Goal: Task Accomplishment & Management: Complete application form

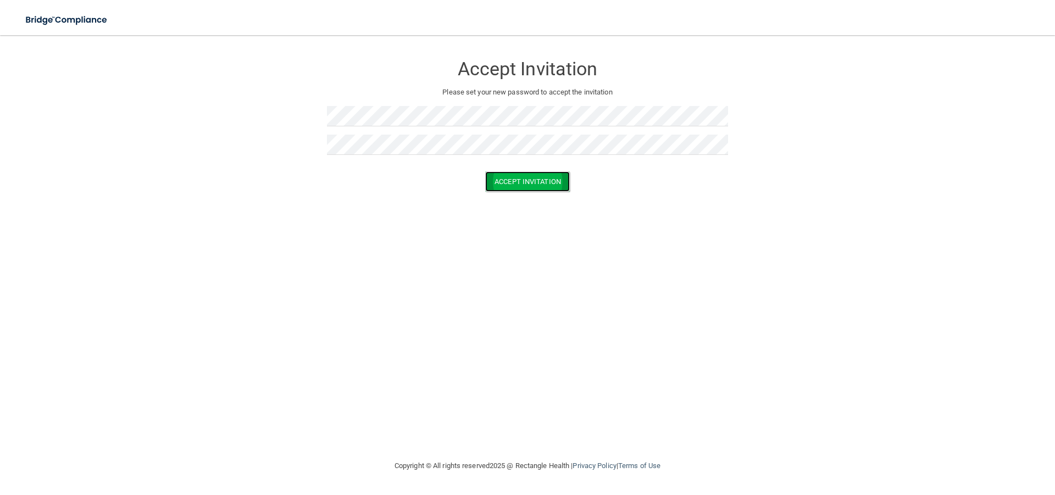
click at [540, 185] on button "Accept Invitation" at bounding box center [527, 181] width 85 height 20
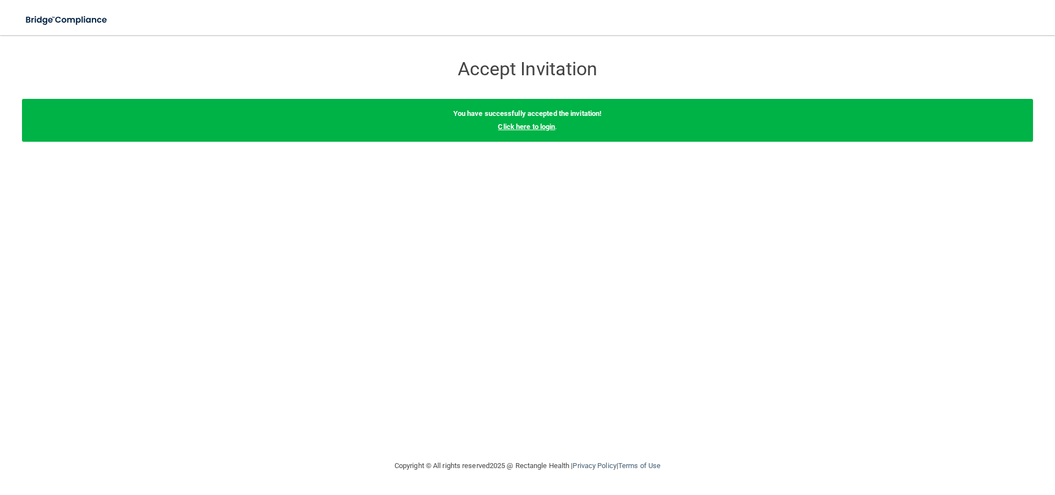
click at [545, 126] on link "Click here to login" at bounding box center [526, 127] width 57 height 8
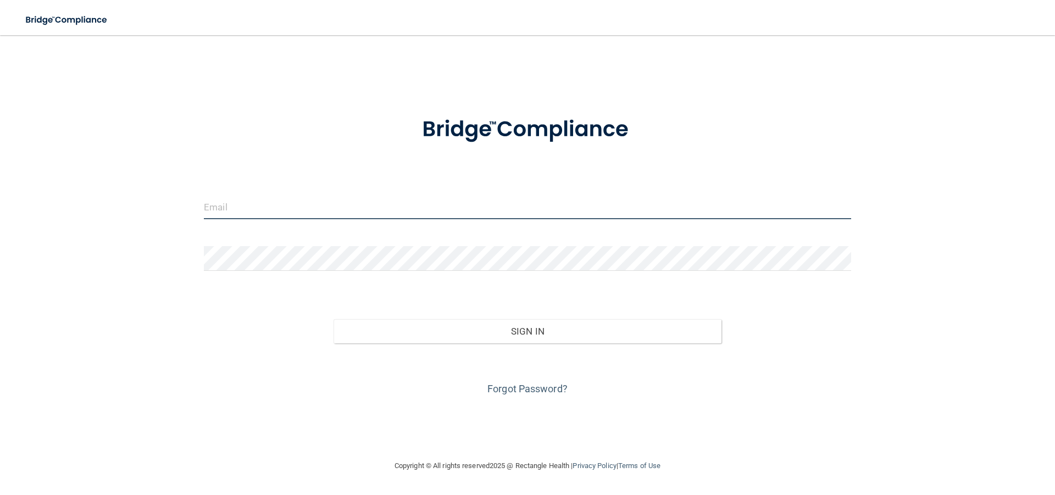
click at [257, 203] on input "email" at bounding box center [527, 207] width 647 height 25
type input "[EMAIL_ADDRESS][DOMAIN_NAME]"
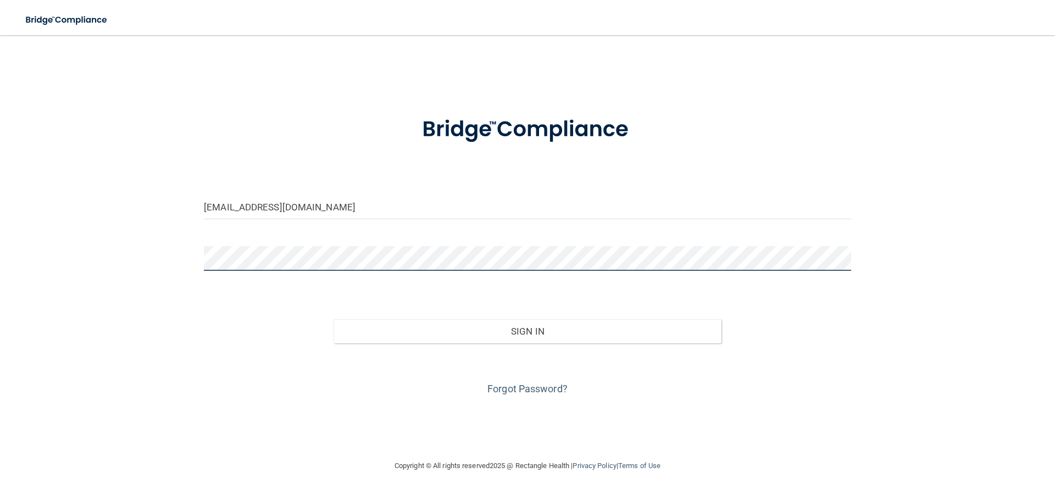
click at [334, 319] on button "Sign In" at bounding box center [528, 331] width 388 height 24
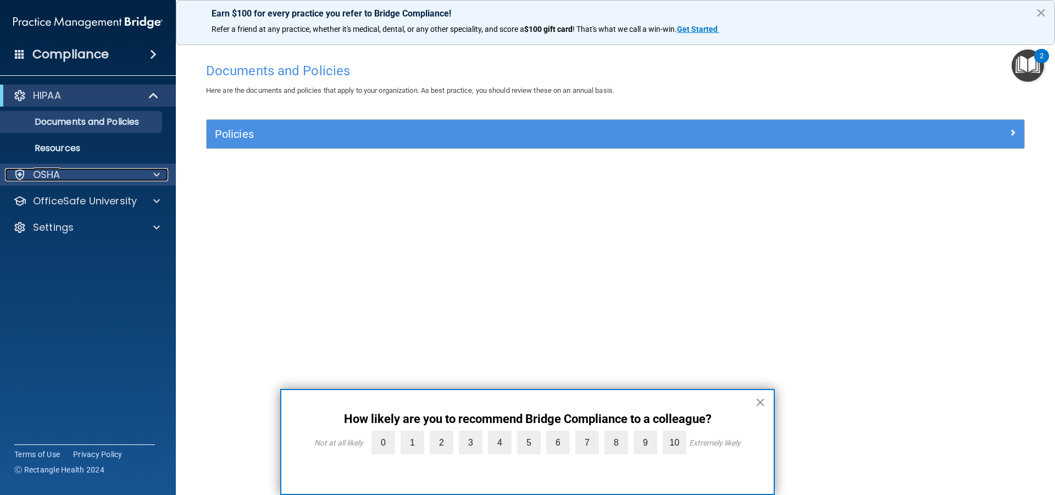
click at [152, 173] on div at bounding box center [154, 174] width 27 height 13
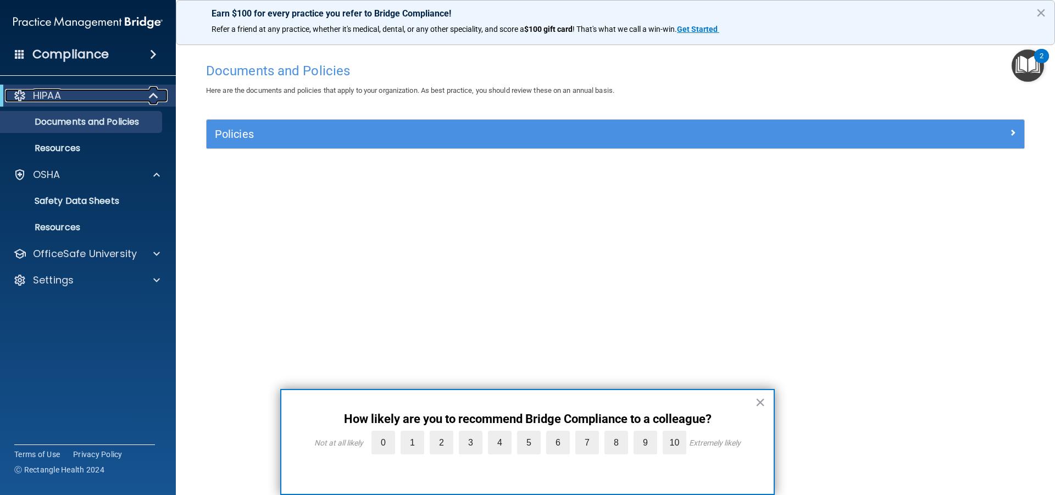
click at [146, 92] on div at bounding box center [154, 95] width 27 height 13
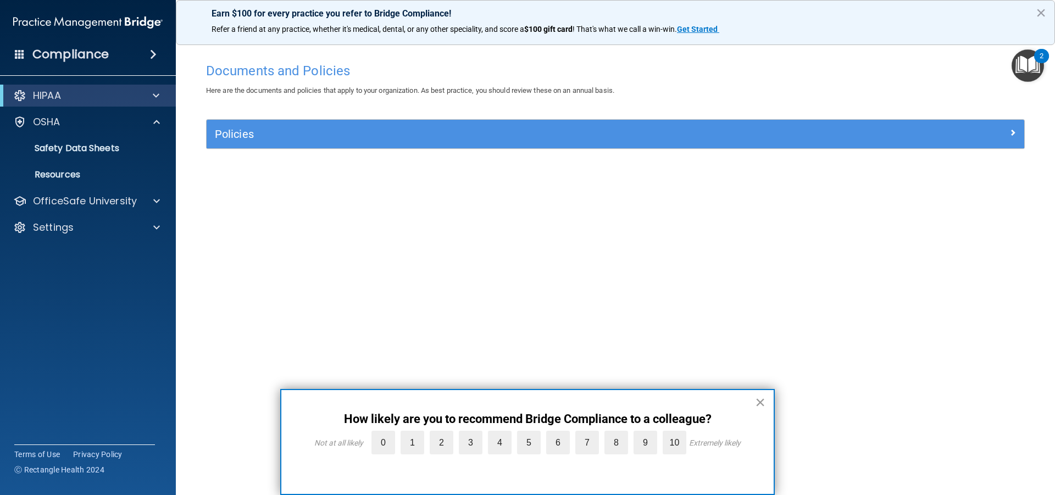
click at [760, 404] on button "×" at bounding box center [760, 402] width 10 height 18
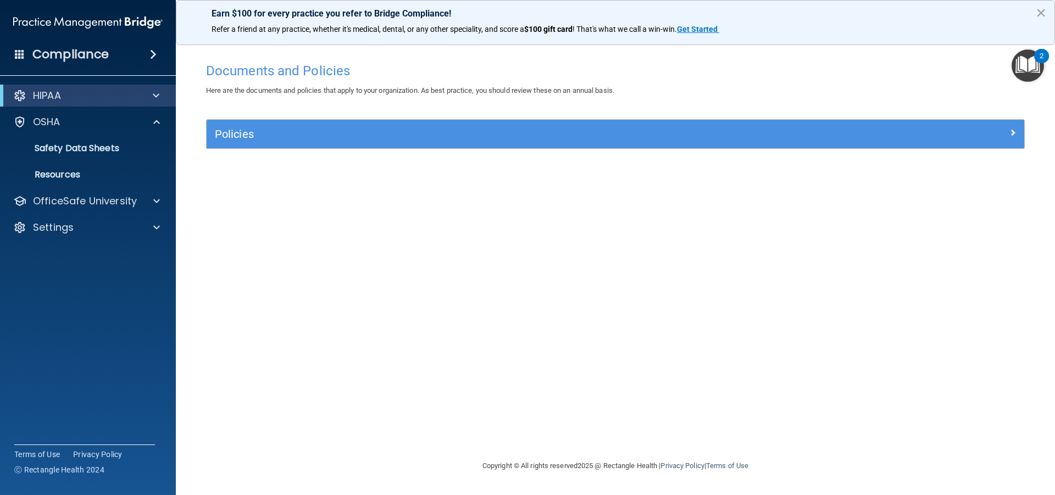
click at [1037, 73] on img "Open Resource Center, 2 new notifications" at bounding box center [1028, 65] width 32 height 32
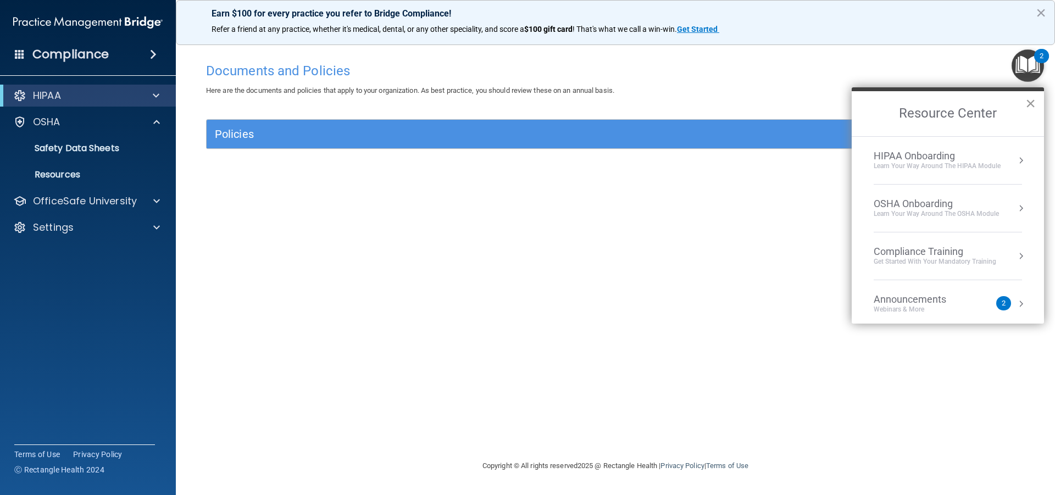
click at [1033, 103] on button "×" at bounding box center [1030, 104] width 10 height 18
